Goal: Check status: Check status

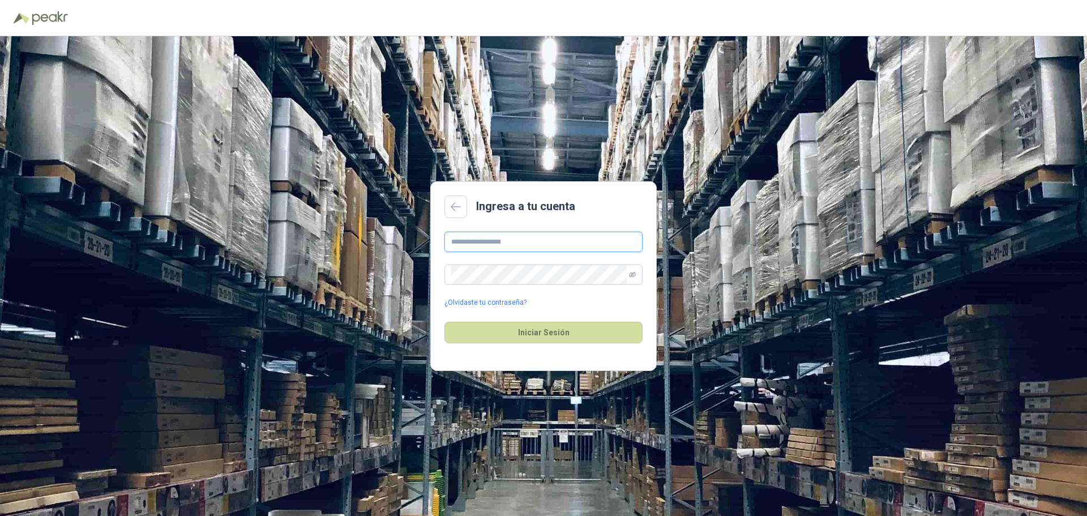
click at [500, 241] on input "text" at bounding box center [544, 242] width 198 height 20
type input "**********"
click at [547, 332] on button "Iniciar Sesión" at bounding box center [544, 333] width 198 height 22
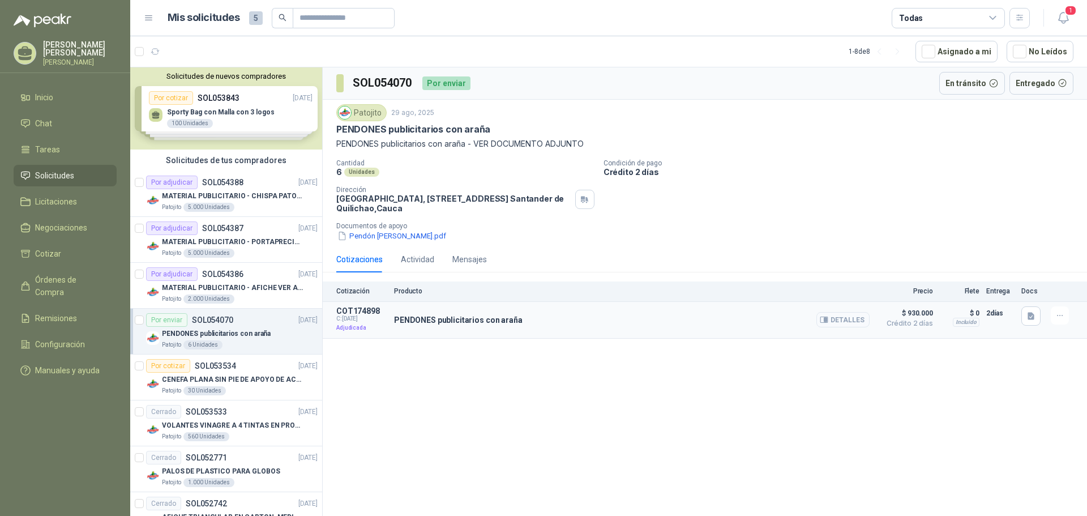
click at [839, 317] on button "Detalles" at bounding box center [843, 319] width 53 height 15
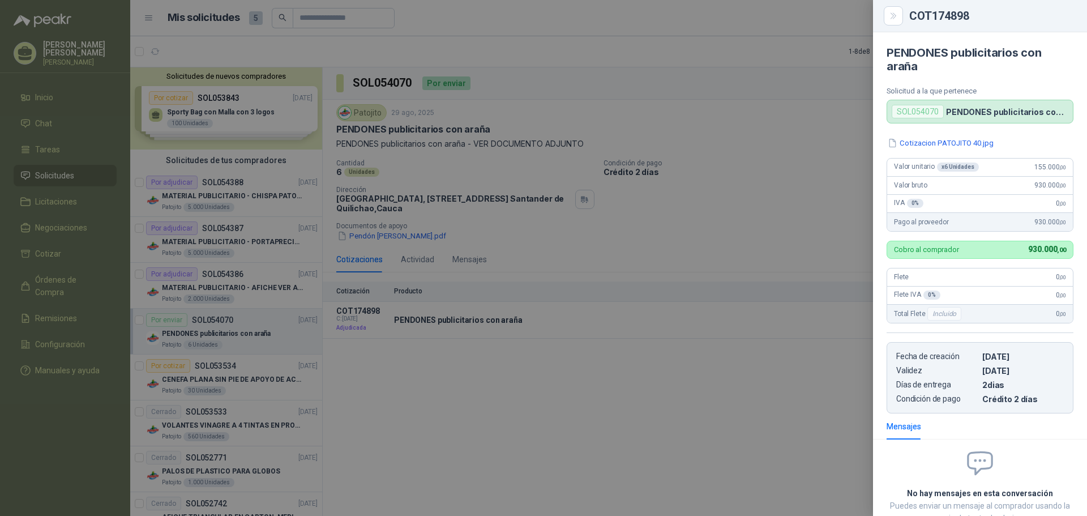
scroll to position [80, 0]
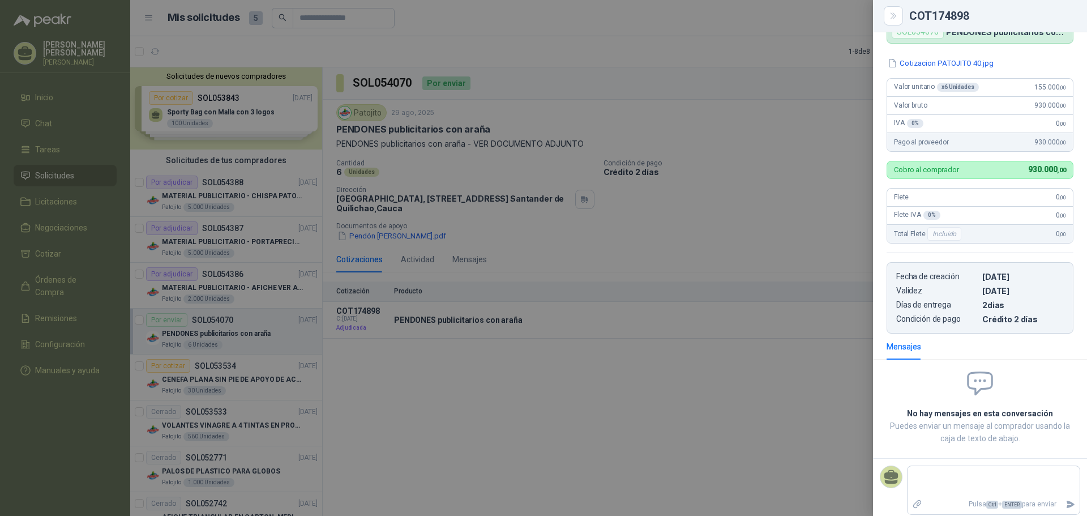
click at [807, 411] on div at bounding box center [543, 258] width 1087 height 516
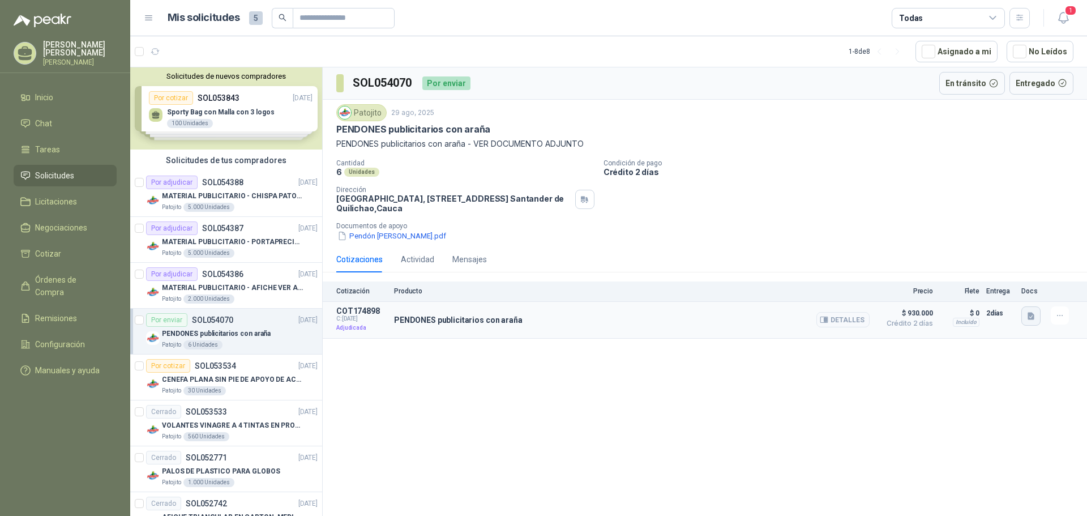
click at [1032, 321] on icon "button" at bounding box center [1032, 317] width 10 height 10
click at [985, 359] on div "SOL054070 Por enviar En tránsito Entregado Patojito [DATE] PENDONES publicitari…" at bounding box center [705, 293] width 765 height 453
click at [422, 236] on button "Pendón [PERSON_NAME].pdf" at bounding box center [391, 236] width 111 height 12
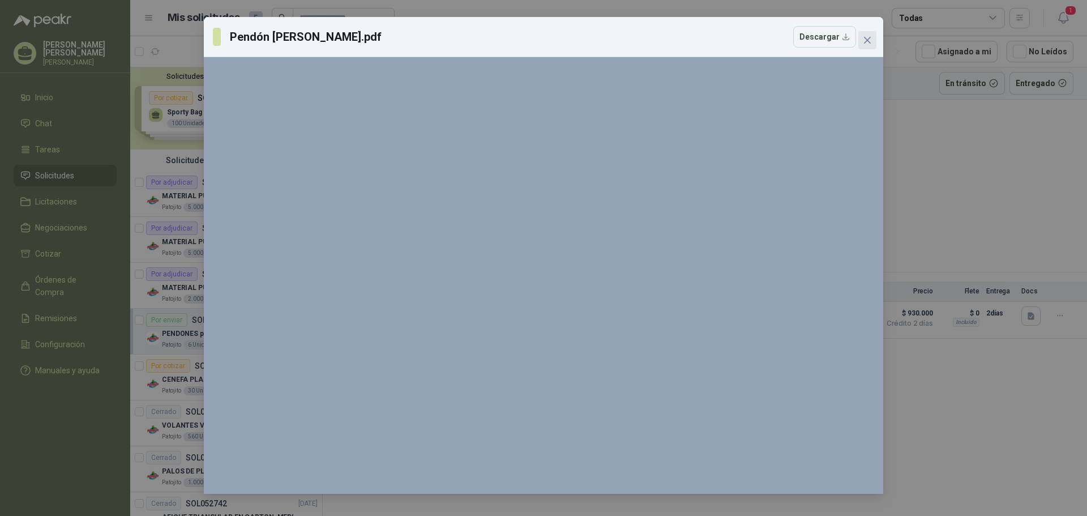
click at [863, 42] on span "Close" at bounding box center [868, 40] width 18 height 9
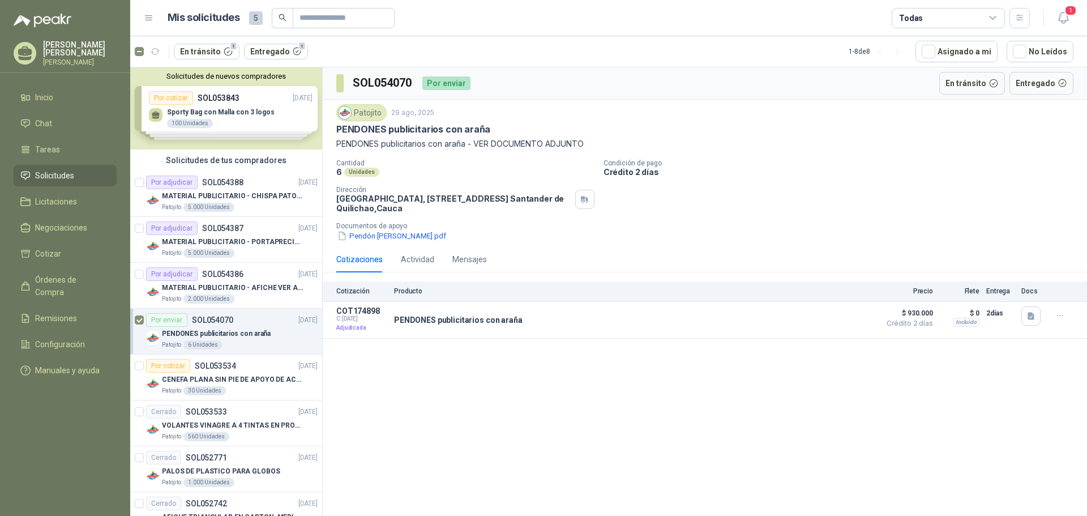
click at [548, 381] on div "SOL054070 Por enviar En tránsito Entregado Patojito [DATE] PENDONES publicitari…" at bounding box center [705, 293] width 765 height 453
click at [394, 377] on div "SOL054070 Por enviar En tránsito Entregado Patojito [DATE] PENDONES publicitari…" at bounding box center [705, 293] width 765 height 453
click at [199, 49] on button "En tránsito 1" at bounding box center [207, 52] width 66 height 16
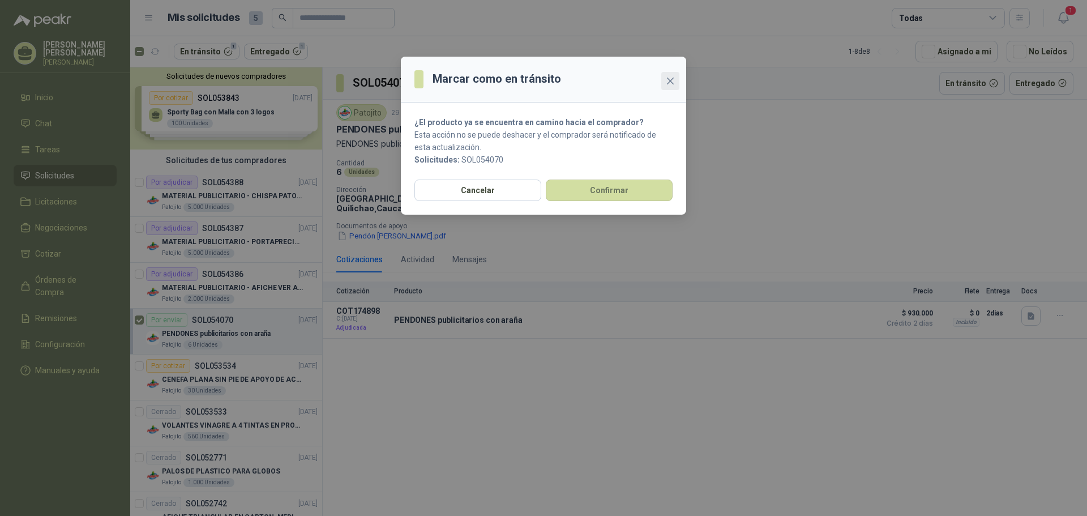
click at [671, 82] on icon "close" at bounding box center [670, 81] width 7 height 7
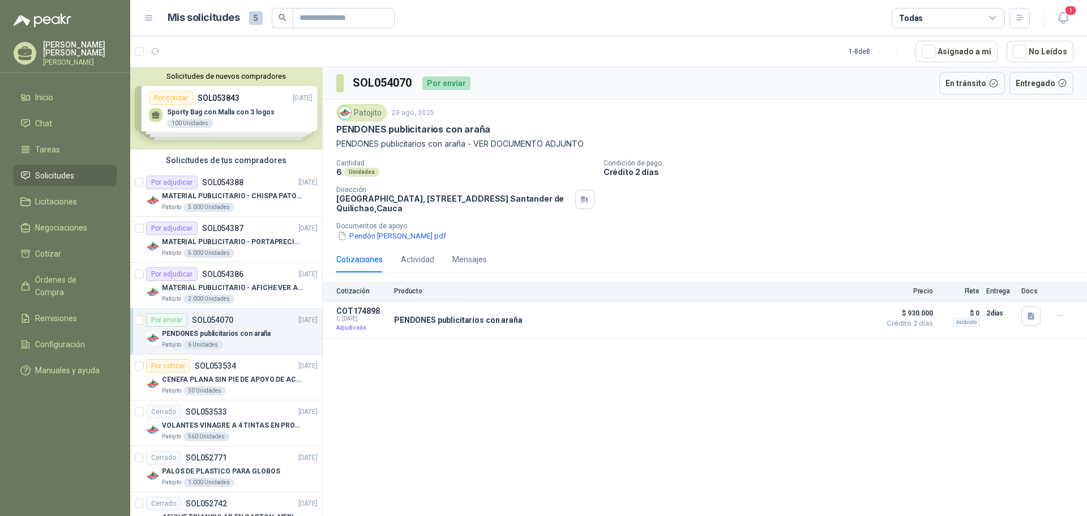
click at [460, 416] on div "SOL054070 Por enviar En tránsito Entregado Patojito [DATE] PENDONES publicitari…" at bounding box center [705, 293] width 765 height 453
click at [1061, 19] on icon "button" at bounding box center [1064, 18] width 14 height 14
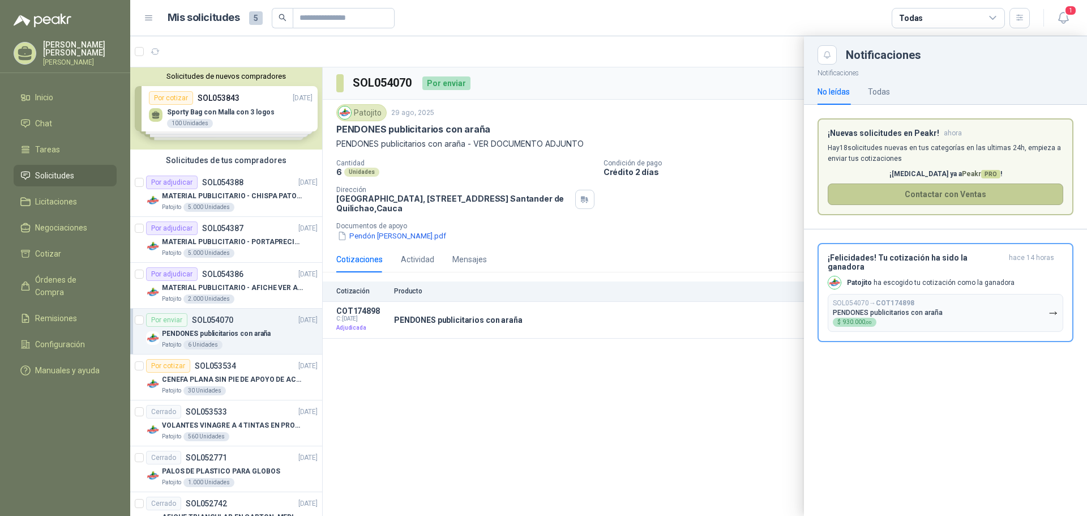
click at [852, 199] on button "Contactar con Ventas" at bounding box center [946, 195] width 236 height 22
drag, startPoint x: 317, startPoint y: 121, endPoint x: 313, endPoint y: 267, distance: 146.2
click at [313, 267] on div at bounding box center [608, 276] width 957 height 480
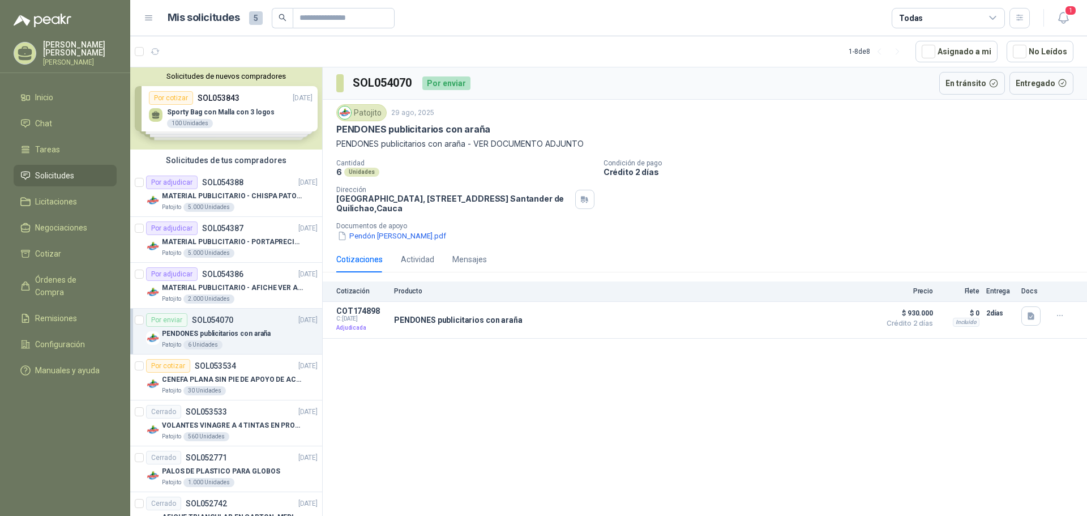
scroll to position [34, 0]
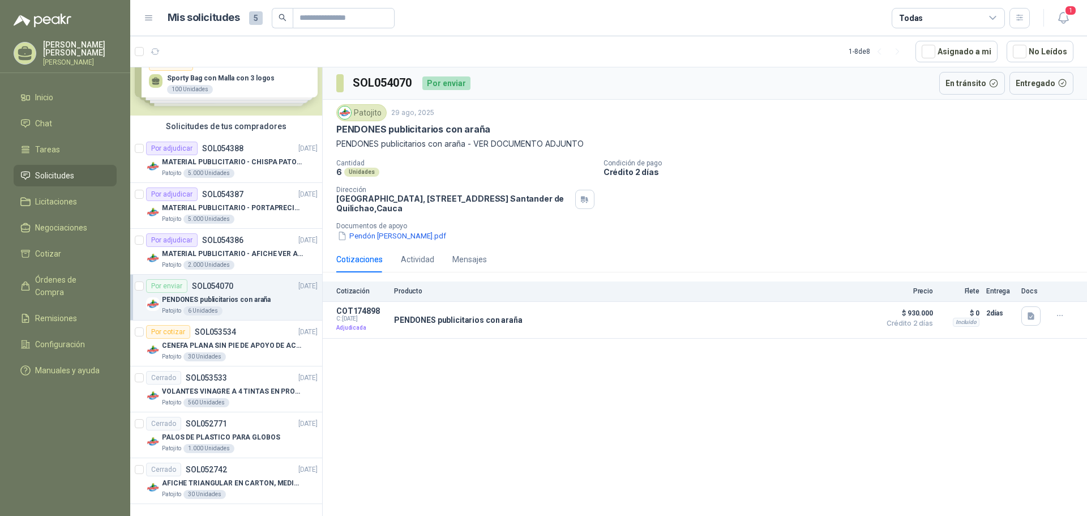
click at [148, 15] on icon at bounding box center [149, 18] width 10 height 10
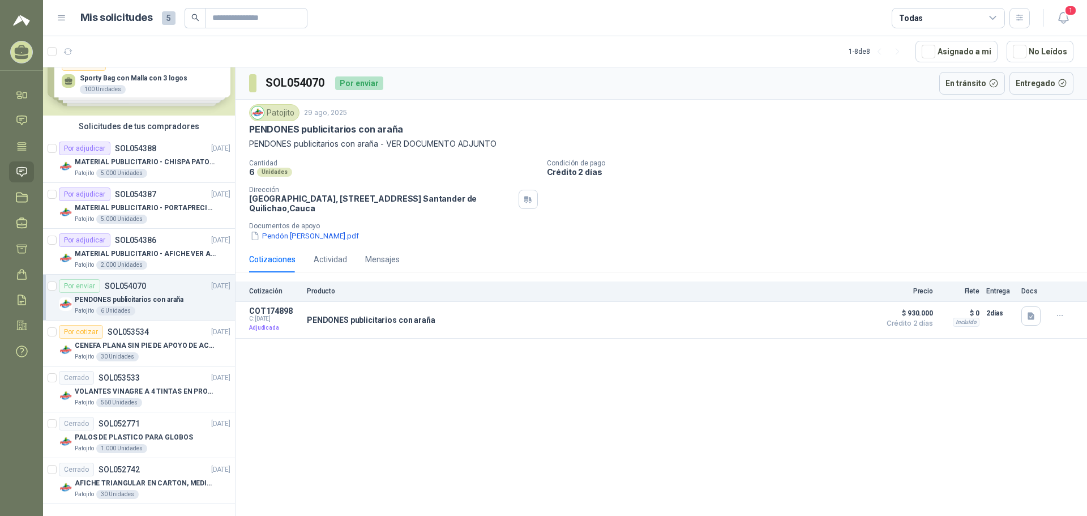
click at [62, 18] on icon at bounding box center [61, 18] width 7 height 5
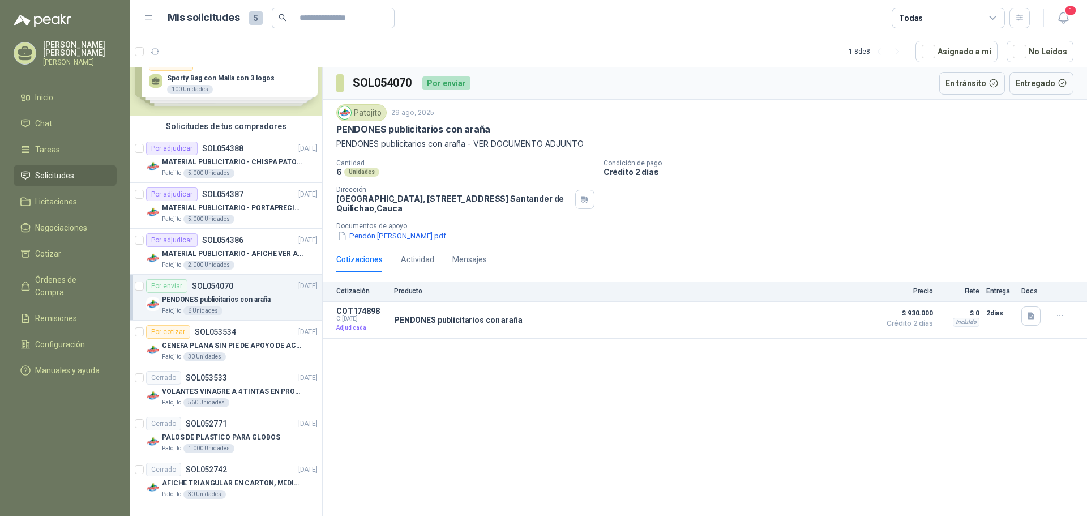
click at [255, 15] on span "5" at bounding box center [256, 18] width 14 height 14
click at [258, 23] on span "5" at bounding box center [256, 18] width 14 height 14
click at [78, 50] on p "[PERSON_NAME]" at bounding box center [80, 49] width 74 height 16
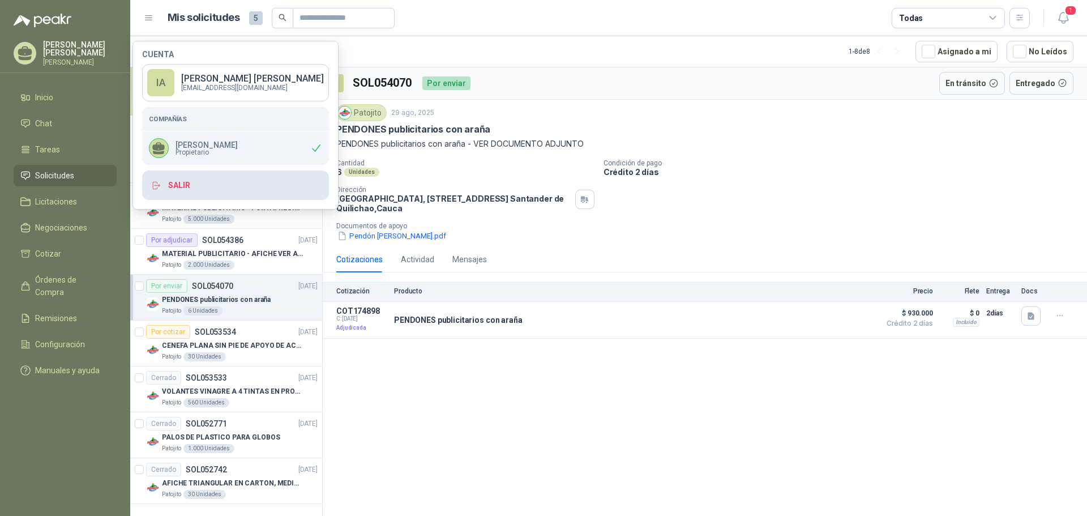
click at [190, 184] on button "Salir" at bounding box center [235, 184] width 187 height 29
